Goal: Task Accomplishment & Management: Manage account settings

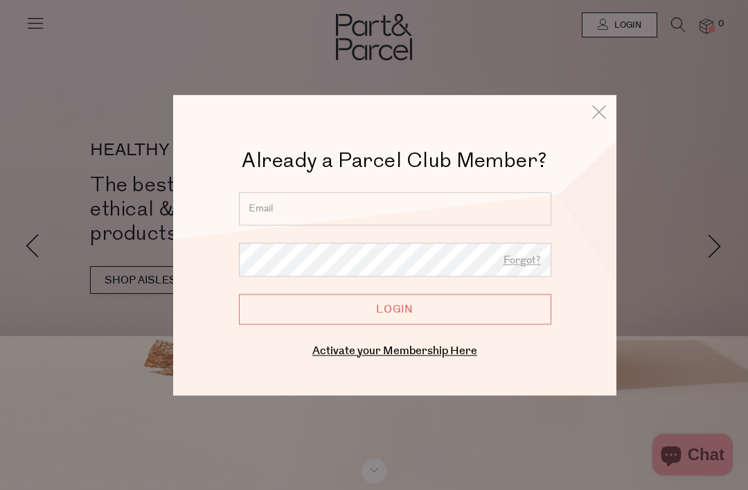
click at [497, 207] on input "email" at bounding box center [395, 208] width 313 height 33
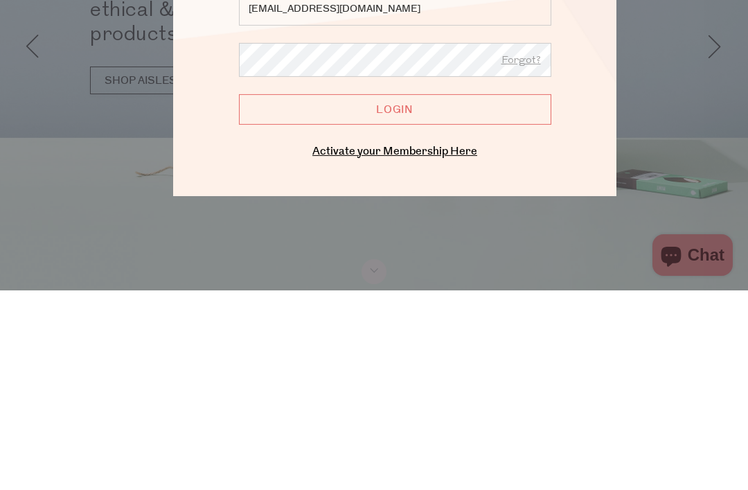
type input "jennyg.bramich@gmail.com"
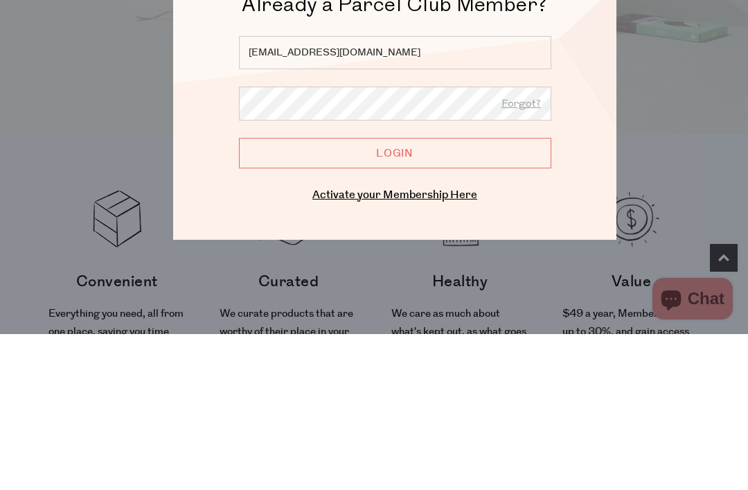
click at [411, 293] on input "Login" at bounding box center [395, 308] width 313 height 30
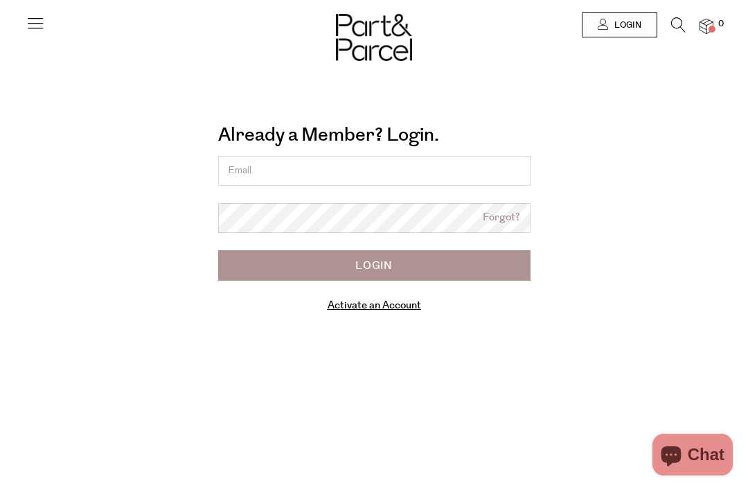
click at [388, 261] on input "Login" at bounding box center [374, 265] width 313 height 30
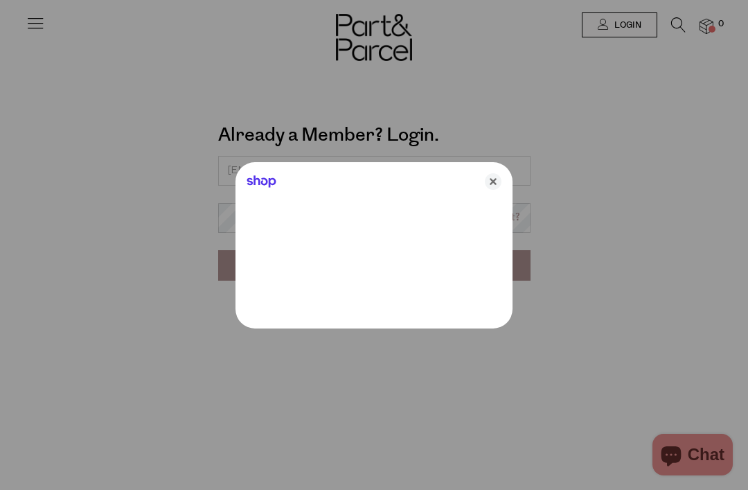
type input "jennyg.bramich@gmail.com"
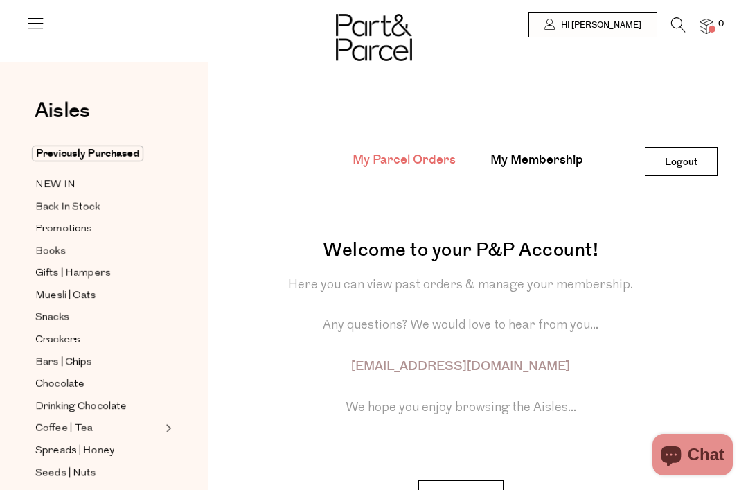
click at [708, 21] on img at bounding box center [707, 27] width 14 height 16
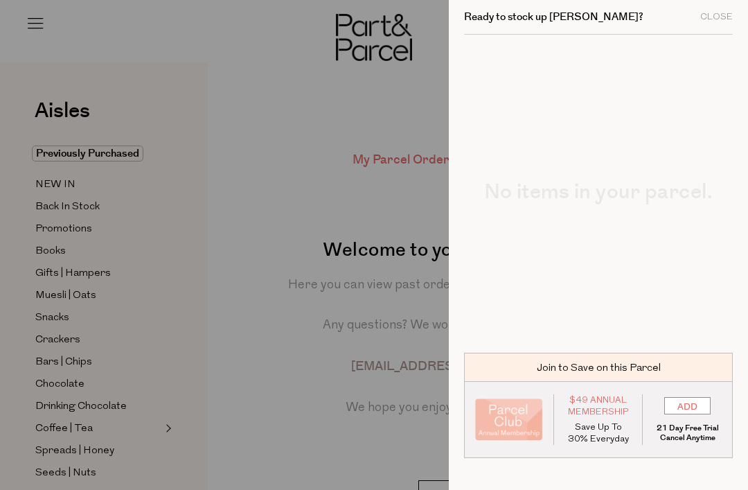
click at [717, 12] on div "Close" at bounding box center [717, 16] width 33 height 9
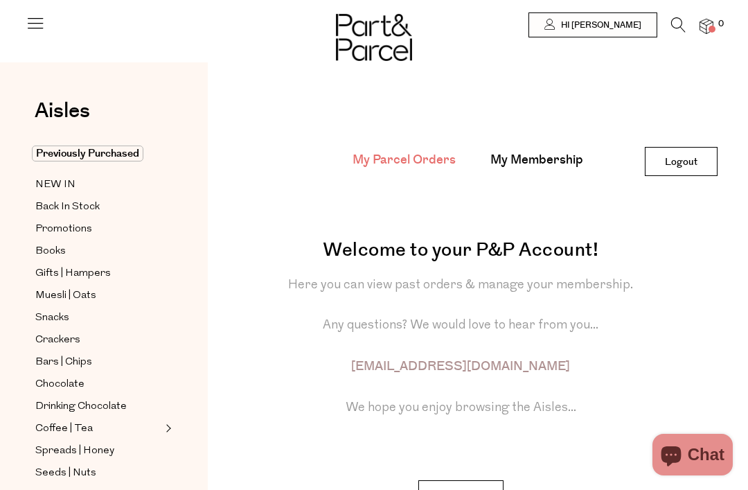
click at [625, 23] on span "Hi Jenny" at bounding box center [600, 25] width 84 height 12
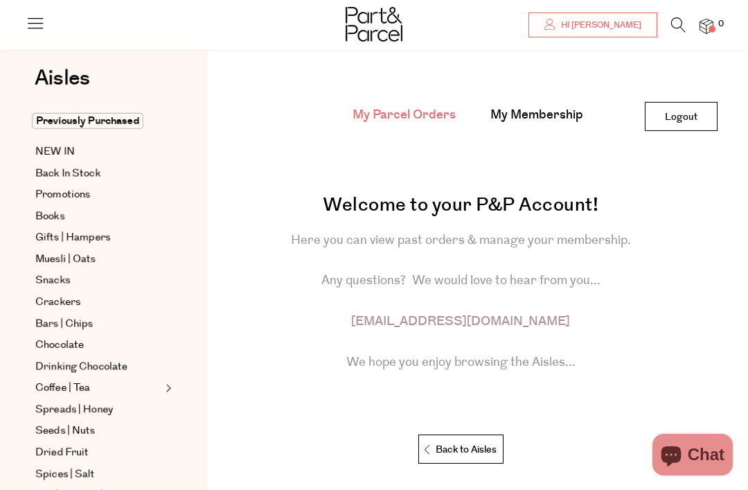
scroll to position [1, 0]
